Goal: Find contact information: Find contact information

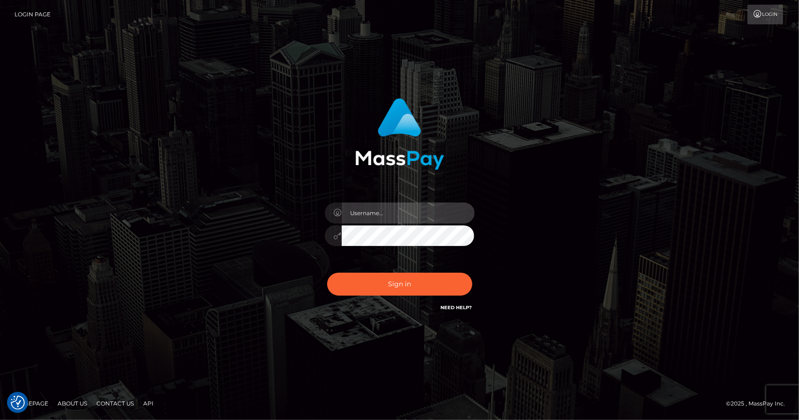
click at [368, 210] on input "text" at bounding box center [408, 213] width 133 height 21
type input "pinkypowersofficial@gmail.com"
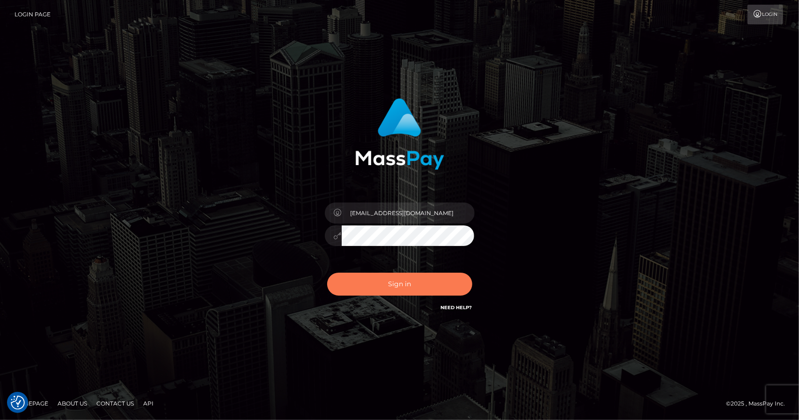
click at [378, 291] on button "Sign in" at bounding box center [399, 284] width 145 height 23
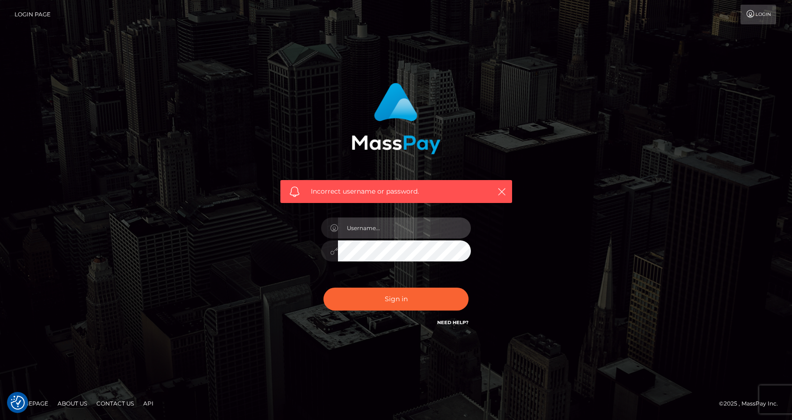
click at [424, 226] on input "text" at bounding box center [404, 228] width 133 height 21
type input "Pinkypowersofficial@gmail.com"
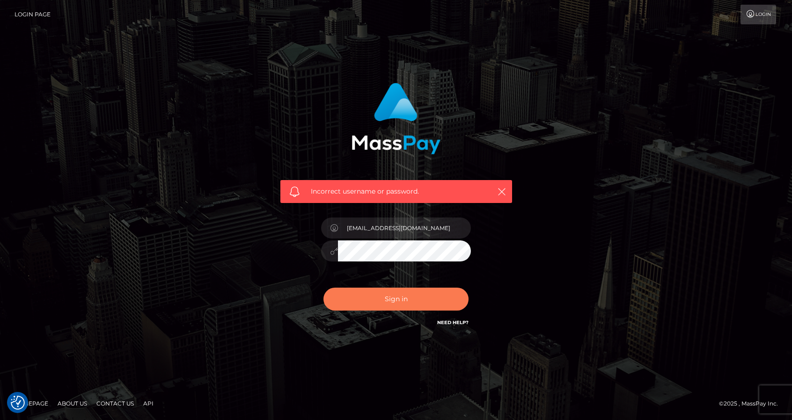
click at [398, 304] on button "Sign in" at bounding box center [395, 299] width 145 height 23
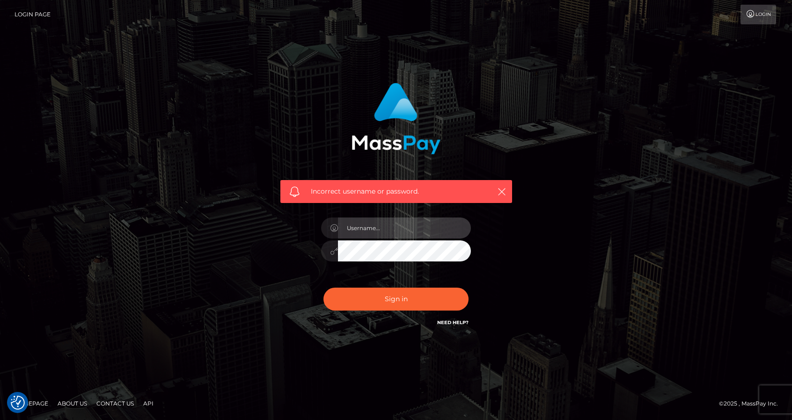
click at [429, 229] on input "text" at bounding box center [404, 228] width 133 height 21
click at [392, 231] on input "text" at bounding box center [404, 228] width 133 height 21
type input "[EMAIL_ADDRESS][DOMAIN_NAME]"
click at [255, 247] on div "Incorrect username or password. pinkypowersofficial@gmail.com" at bounding box center [395, 210] width 533 height 269
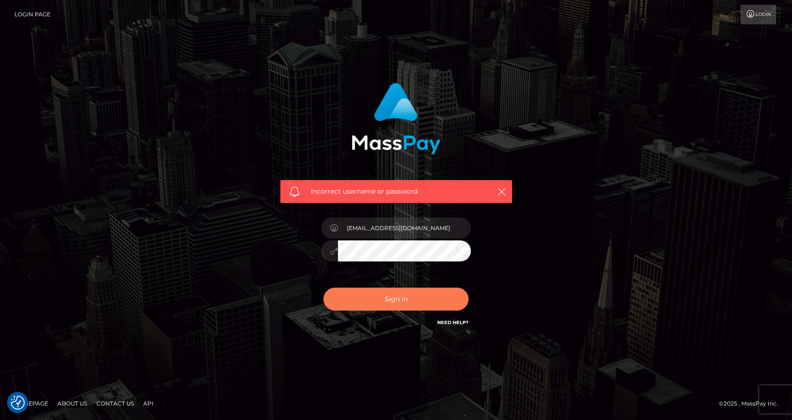
click at [396, 306] on button "Sign in" at bounding box center [395, 299] width 145 height 23
click at [502, 187] on icon "button" at bounding box center [501, 191] width 9 height 9
click at [747, 18] on icon at bounding box center [750, 13] width 10 height 7
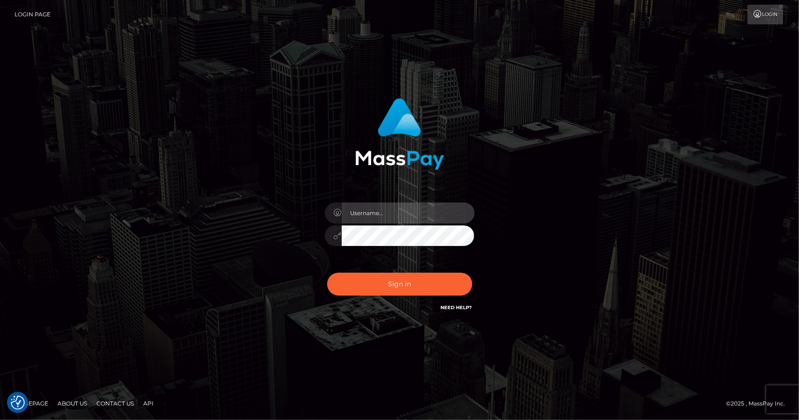
click at [414, 205] on input "text" at bounding box center [408, 213] width 133 height 21
type input "Pinkypowersofficial@gmail.com"
click at [450, 208] on input "Pinkypowersofficial@gmail.com" at bounding box center [408, 213] width 133 height 21
click at [313, 242] on div "Pinkypowersofficial@gmail.com" at bounding box center [399, 205] width 246 height 229
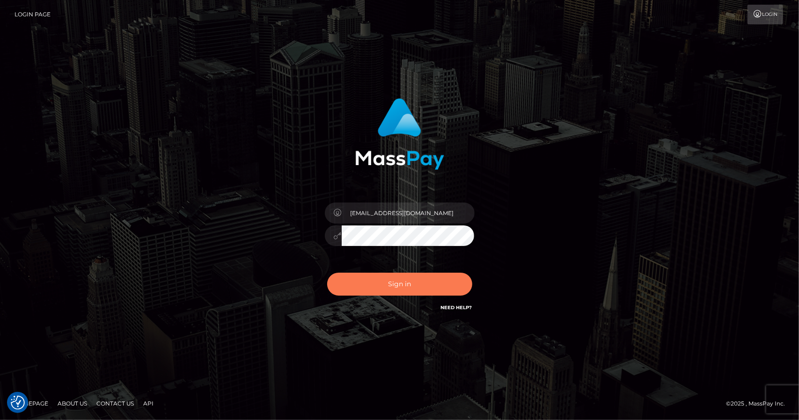
click at [393, 287] on button "Sign in" at bounding box center [399, 284] width 145 height 23
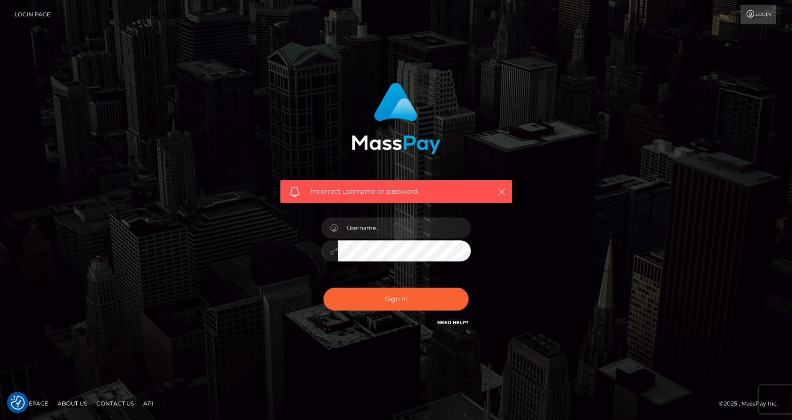
click at [499, 187] on icon "button" at bounding box center [501, 191] width 9 height 9
click at [504, 187] on icon "button" at bounding box center [501, 191] width 9 height 9
click at [503, 189] on icon "button" at bounding box center [501, 191] width 9 height 9
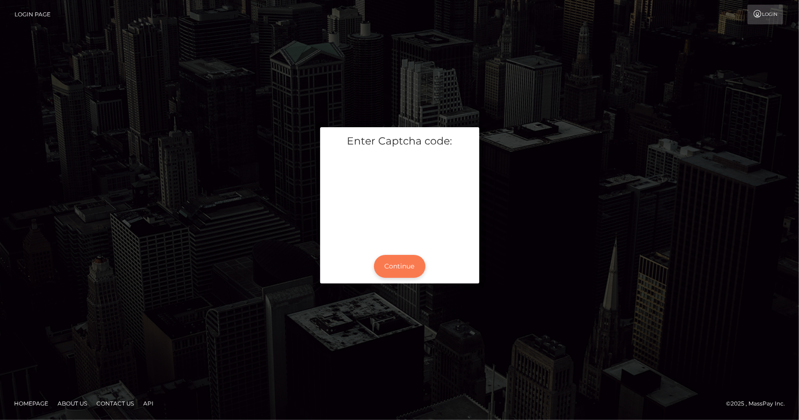
click at [406, 267] on button "Continue" at bounding box center [399, 266] width 51 height 23
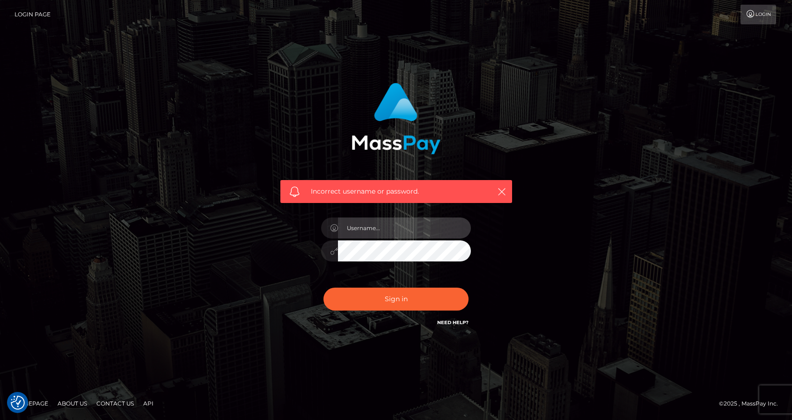
click at [371, 231] on input "text" at bounding box center [404, 228] width 133 height 21
type input "[EMAIL_ADDRESS][DOMAIN_NAME]"
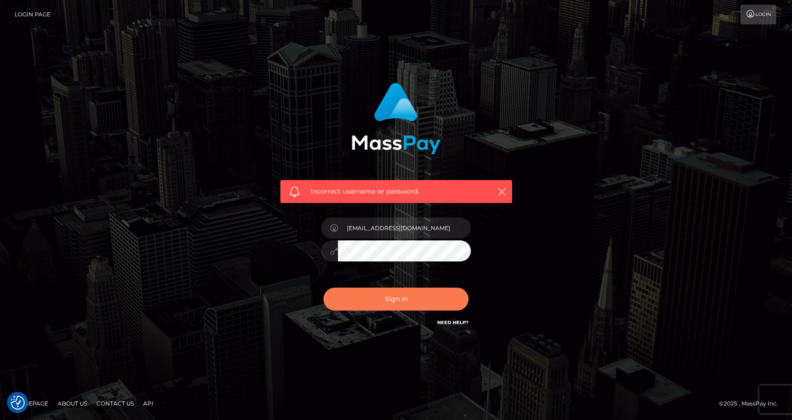
click at [401, 301] on button "Sign in" at bounding box center [395, 299] width 145 height 23
click at [444, 326] on link "Need Help?" at bounding box center [452, 323] width 31 height 6
click at [153, 290] on div "Incorrect username or password." at bounding box center [395, 210] width 533 height 269
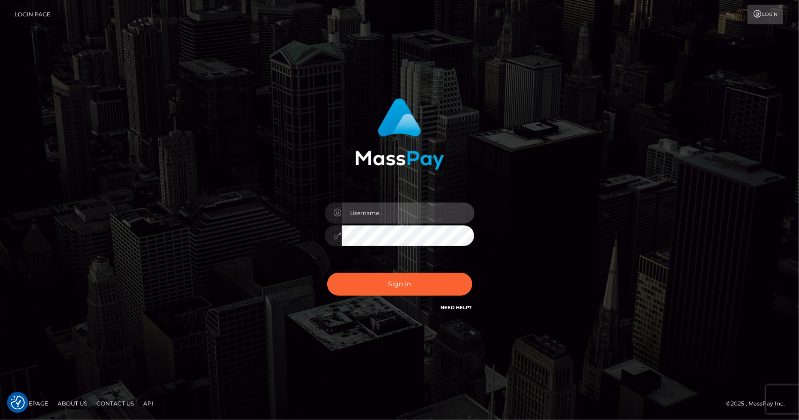
type input "[EMAIL_ADDRESS][DOMAIN_NAME]"
click at [338, 236] on icon at bounding box center [338, 235] width 8 height 7
click at [378, 137] on img at bounding box center [399, 134] width 89 height 72
click at [111, 402] on link "Contact Us" at bounding box center [115, 403] width 45 height 15
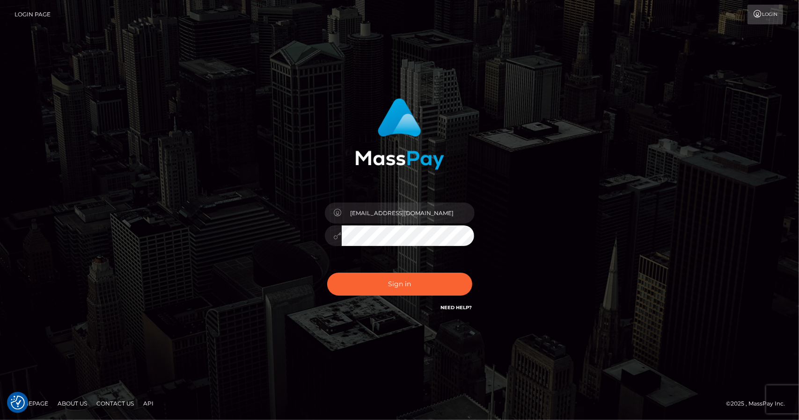
click at [39, 402] on link "Homepage" at bounding box center [31, 403] width 42 height 15
